Goal: Transaction & Acquisition: Purchase product/service

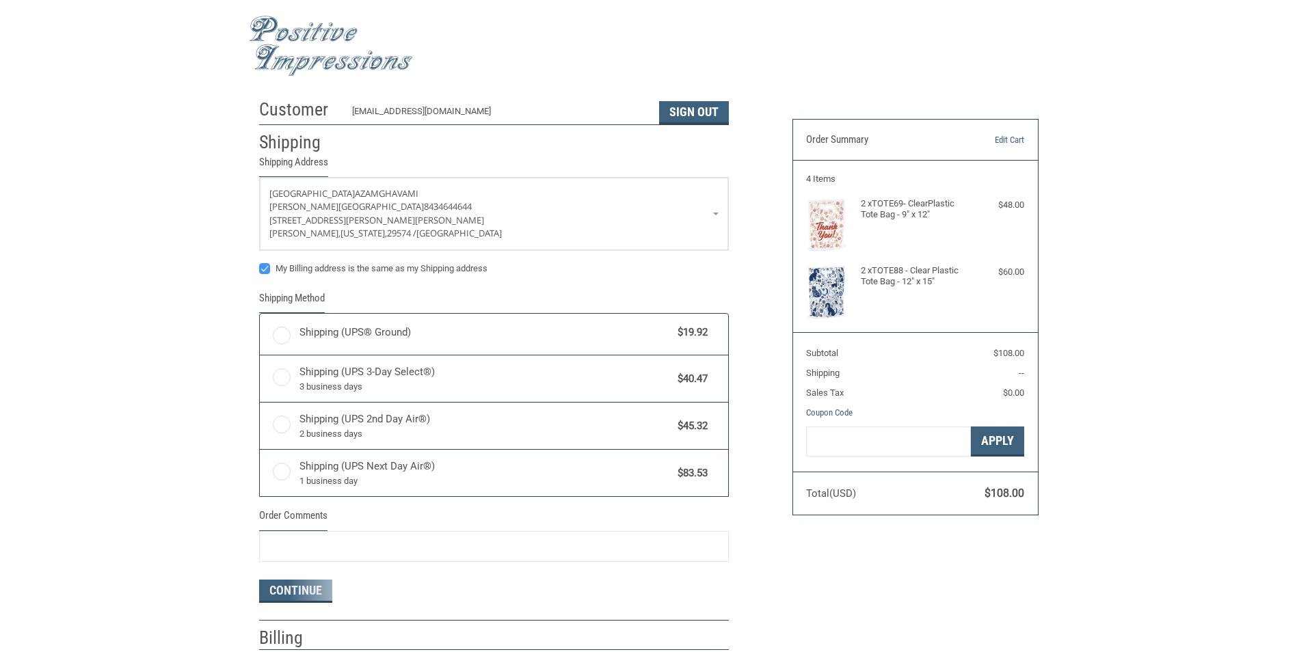
radio input "true"
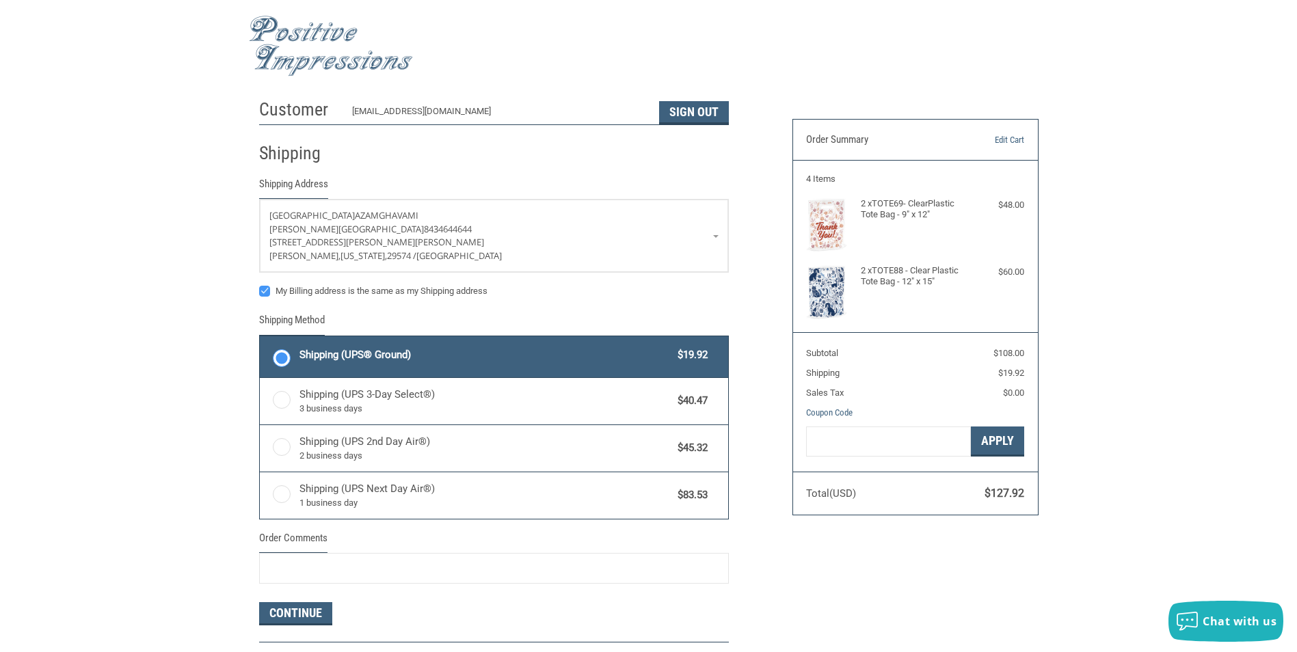
click at [91, 312] on div "Customer [EMAIL_ADDRESS][DOMAIN_NAME] Sign Out Shipping Shipping Address [GEOGR…" at bounding box center [648, 397] width 1297 height 610
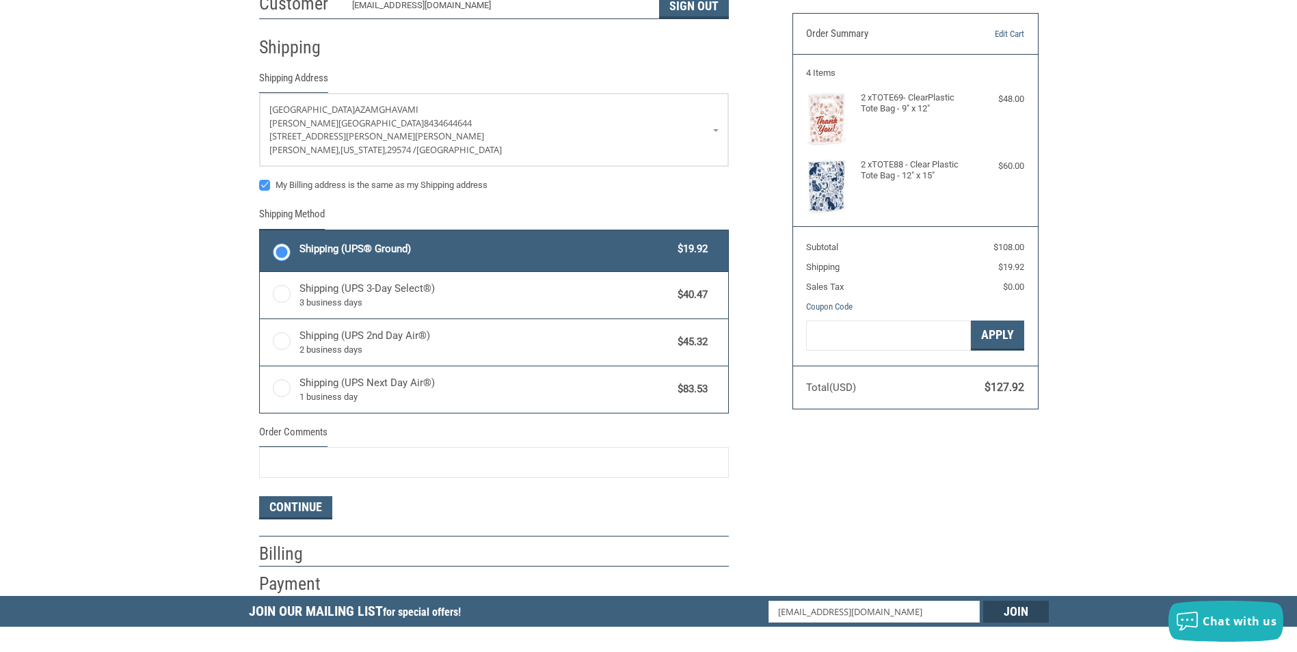
scroll to position [137, 0]
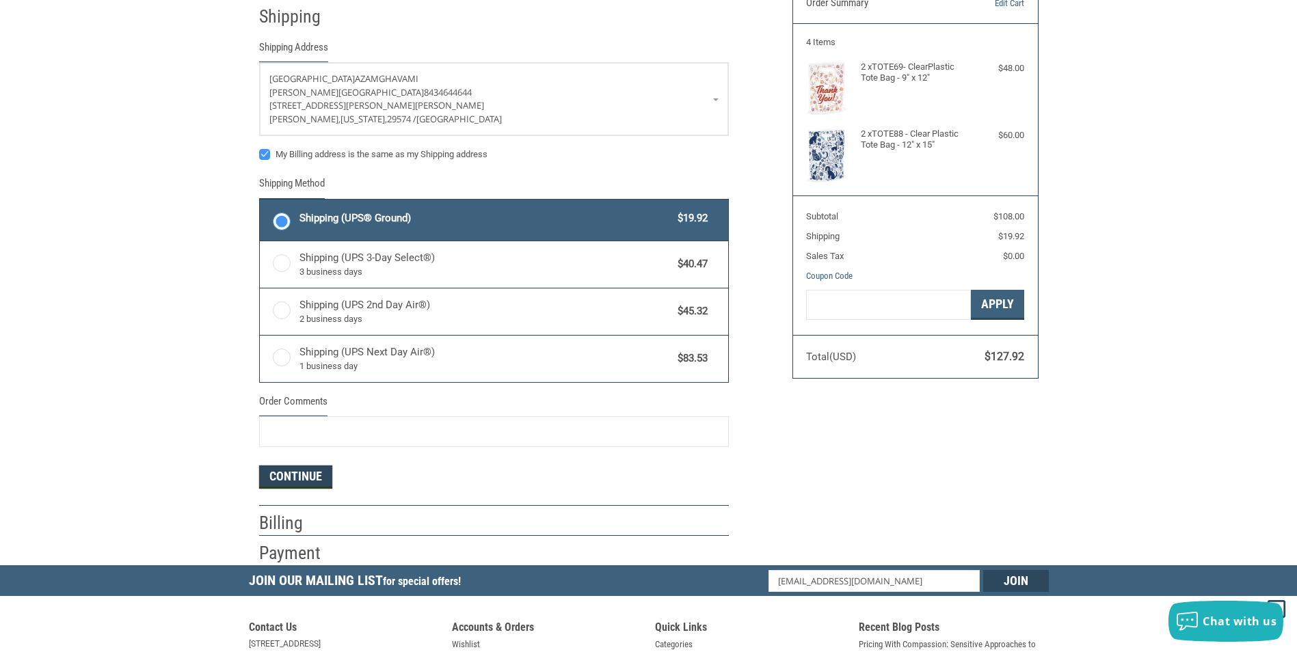
click at [295, 476] on button "Continue" at bounding box center [295, 477] width 73 height 23
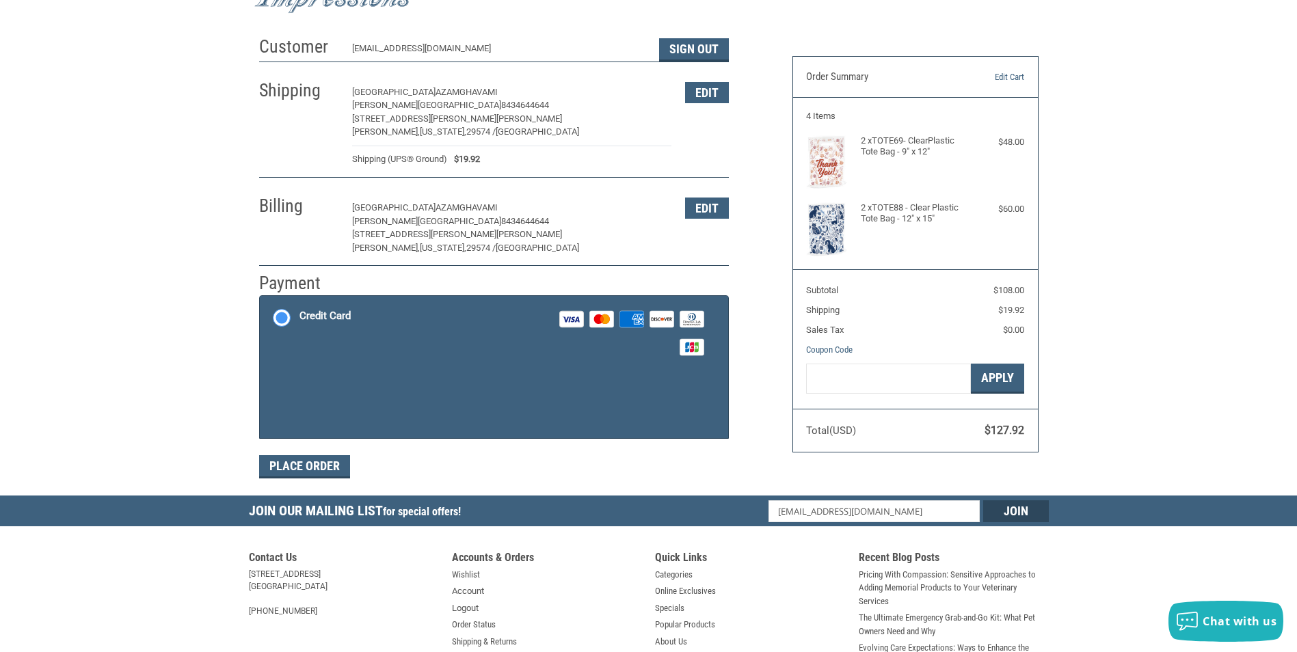
scroll to position [0, 0]
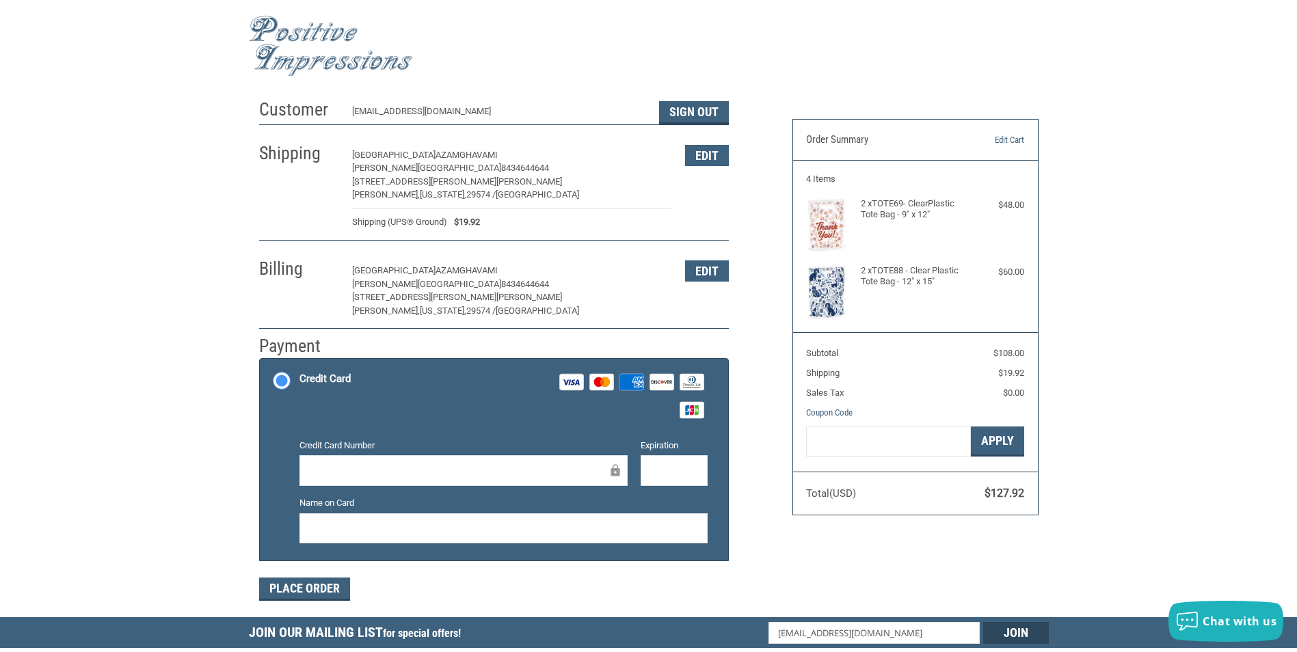
click at [714, 302] on div "Billing [GEOGRAPHIC_DATA] Azamghavami [PERSON_NAME][GEOGRAPHIC_DATA] 8434644644…" at bounding box center [494, 287] width 470 height 83
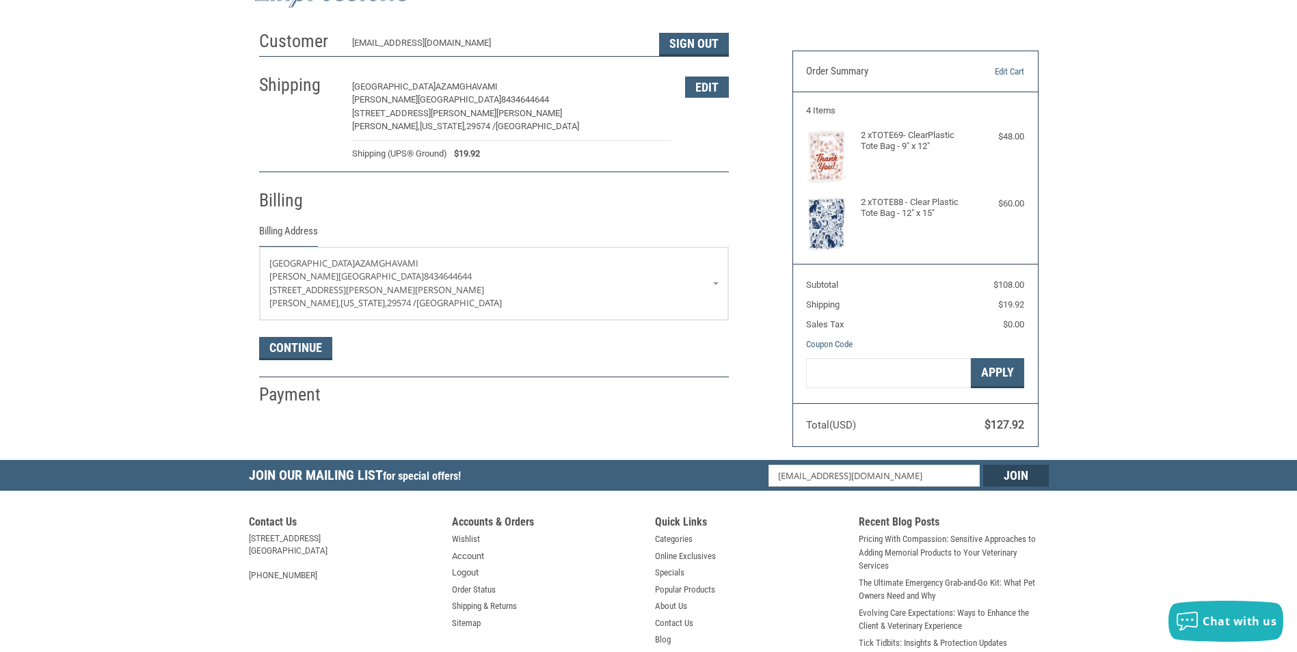
scroll to position [204, 0]
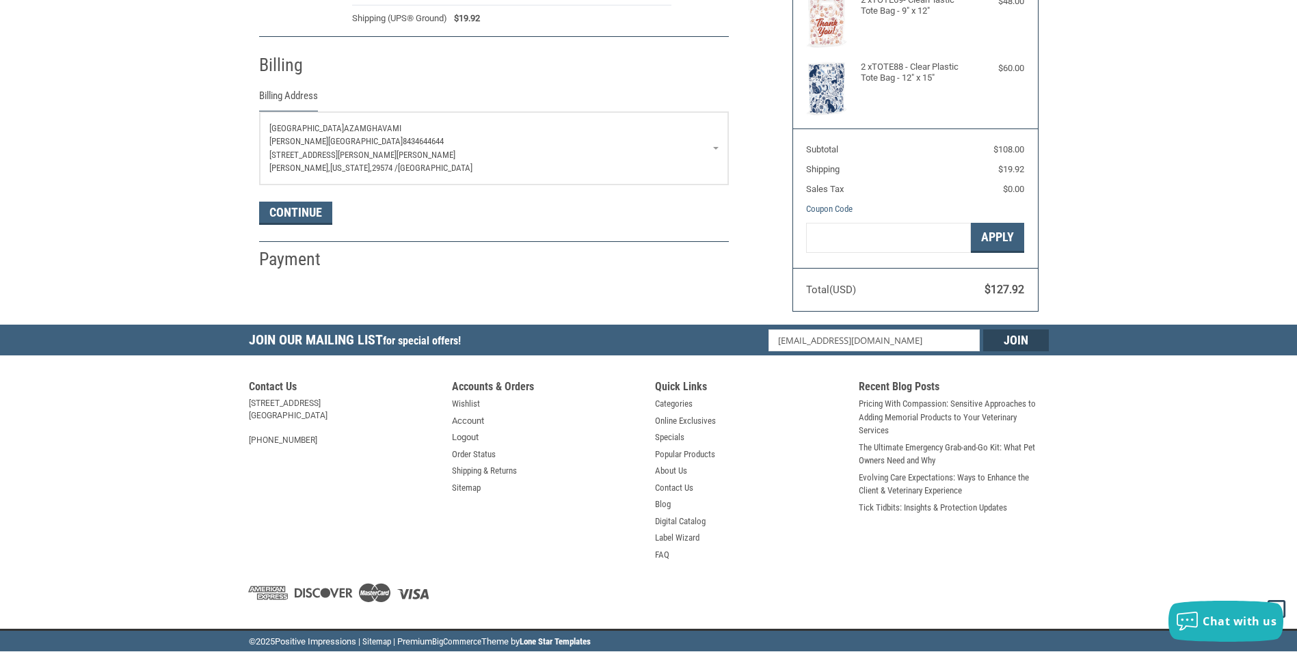
click at [533, 166] on p "[PERSON_NAME], [US_STATE], 29574 / [GEOGRAPHIC_DATA]" at bounding box center [493, 168] width 449 height 14
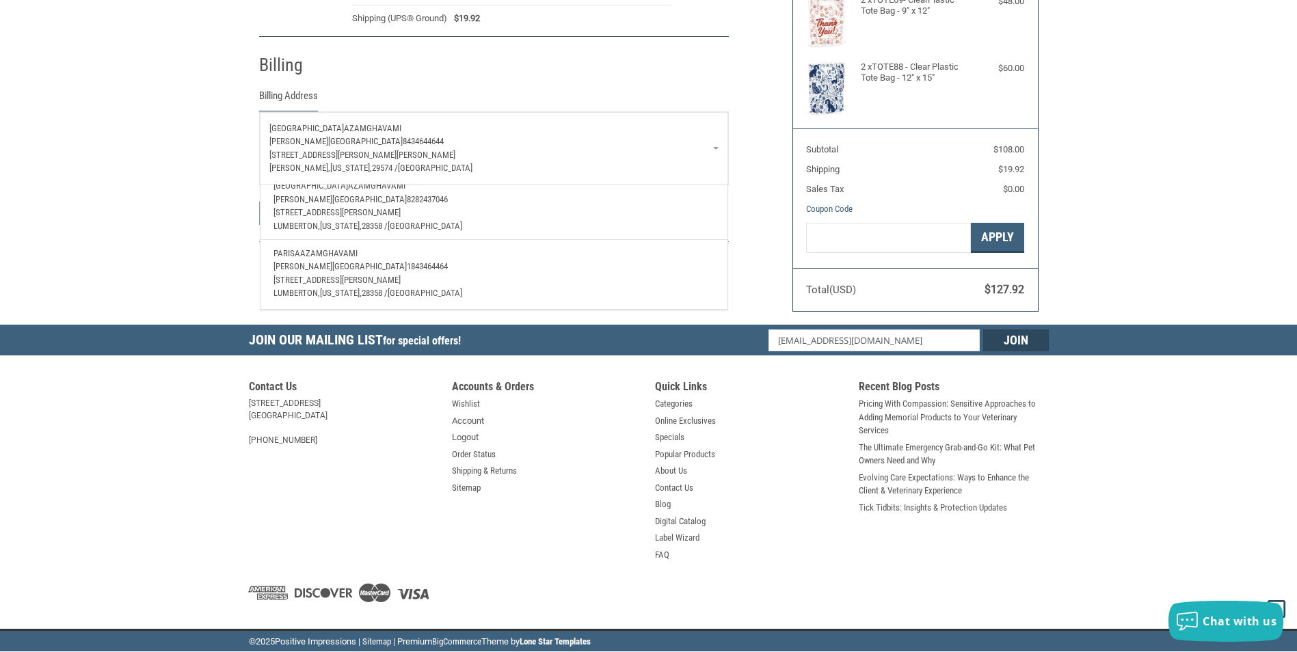
scroll to position [318, 0]
click at [349, 248] on span "Azamghavami" at bounding box center [376, 244] width 57 height 10
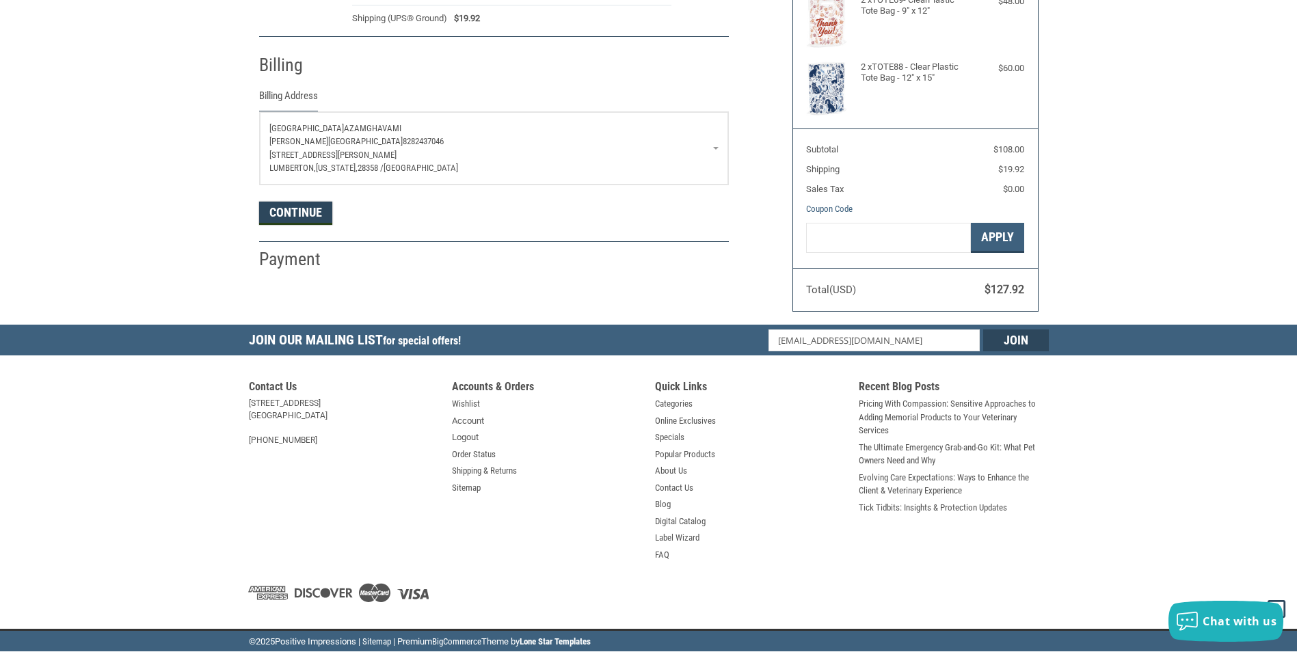
click at [302, 221] on button "Continue" at bounding box center [295, 213] width 73 height 23
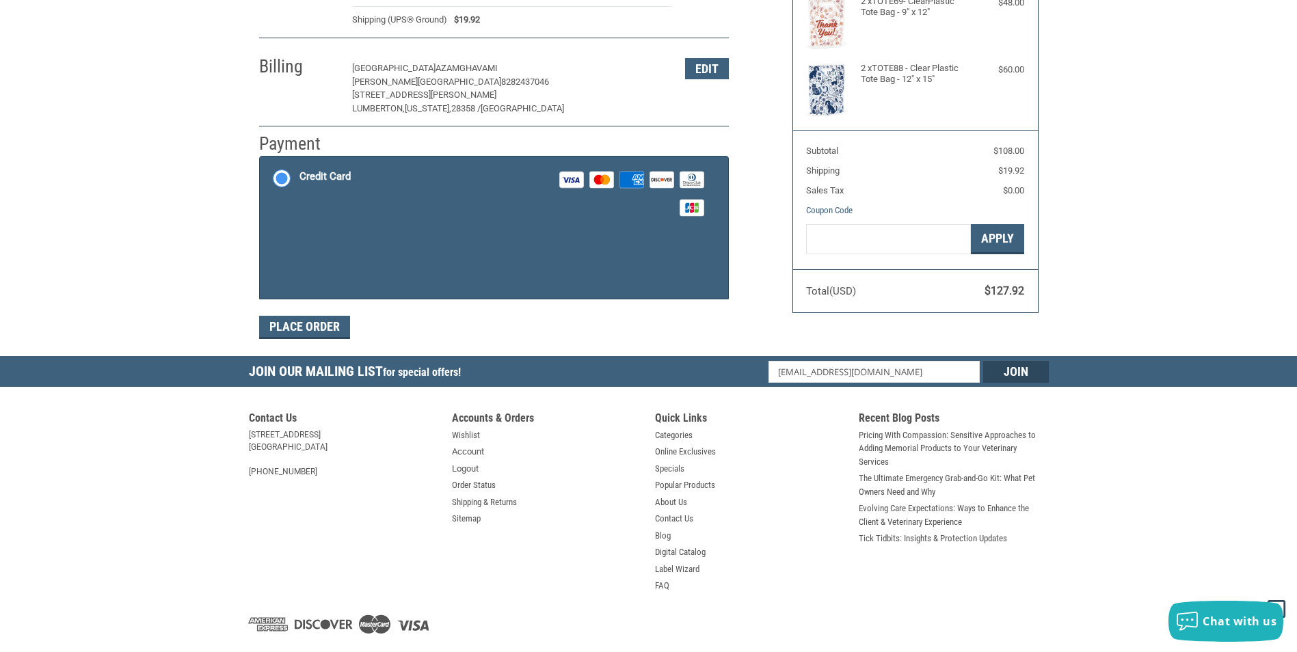
scroll to position [200, 0]
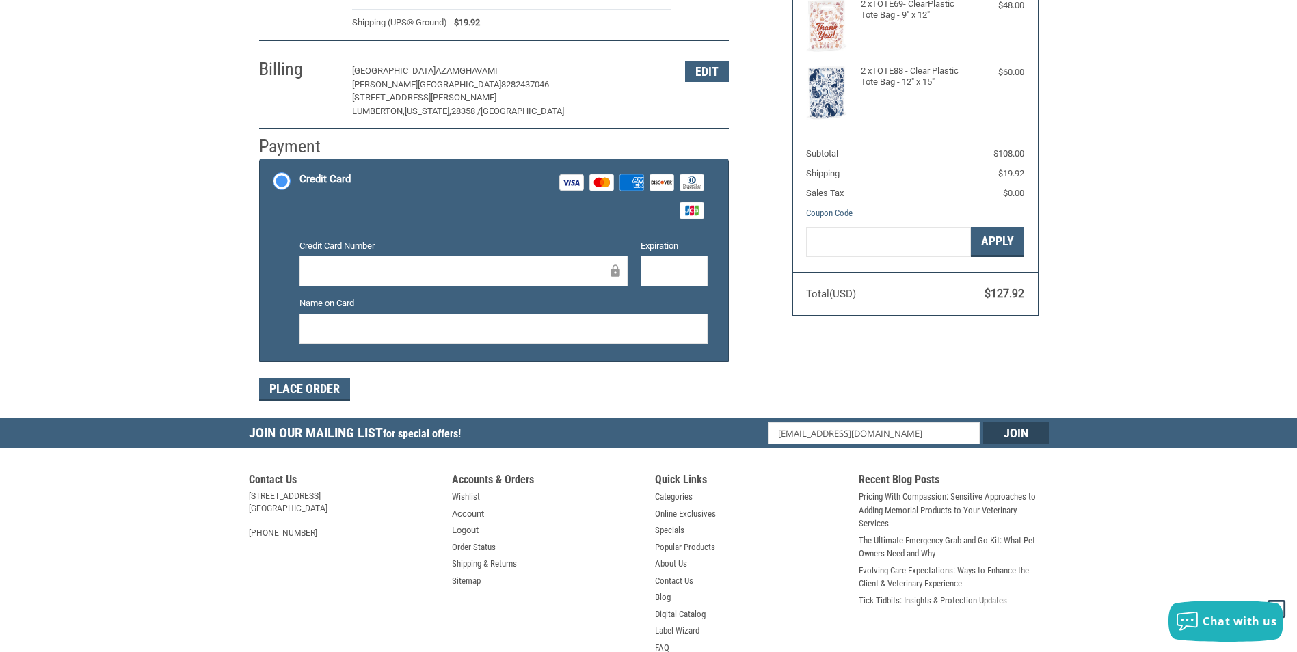
click at [349, 256] on div at bounding box center [464, 271] width 328 height 31
click at [305, 390] on button "Place Order" at bounding box center [304, 389] width 91 height 23
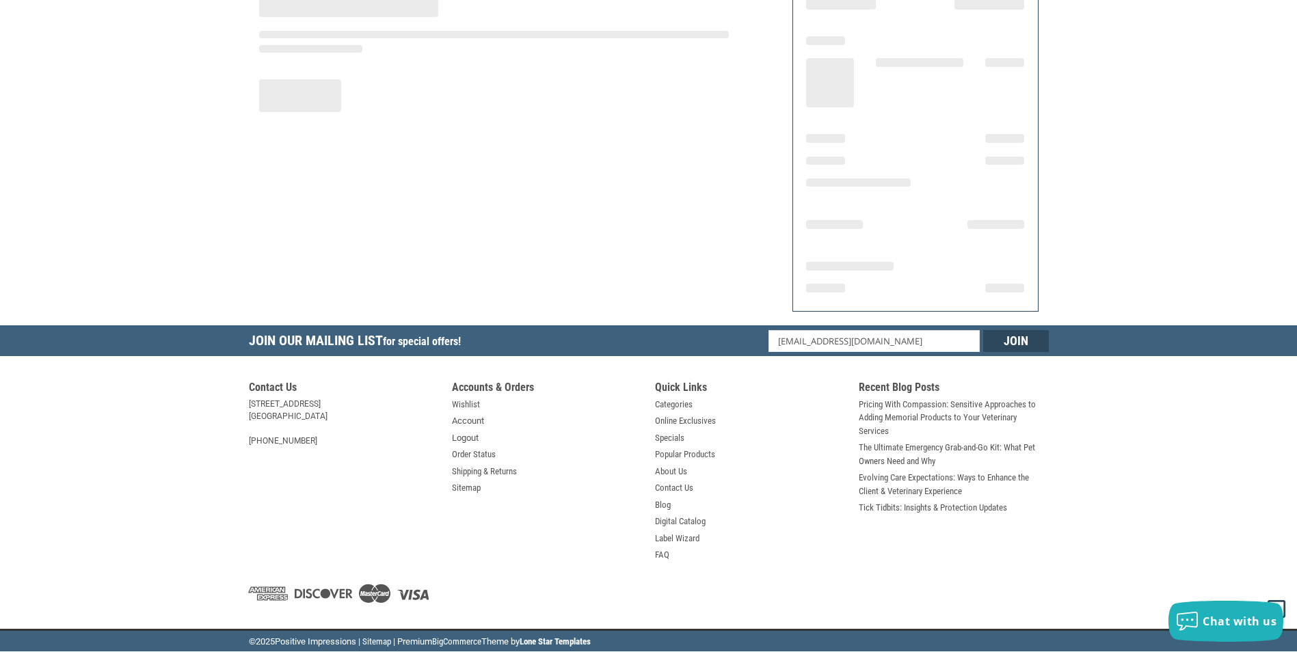
scroll to position [135, 0]
